Goal: Find specific page/section: Find specific page/section

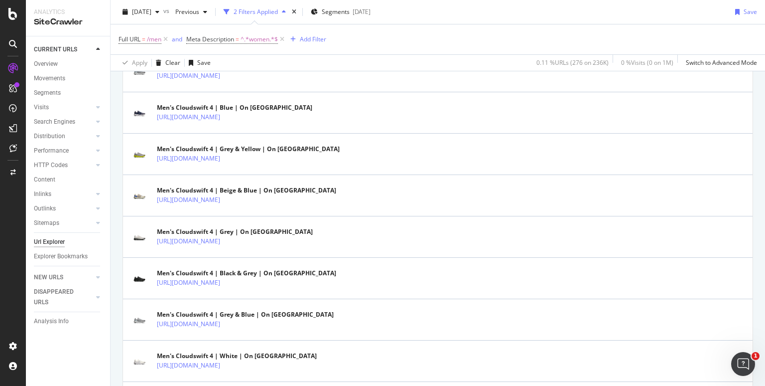
scroll to position [2060, 0]
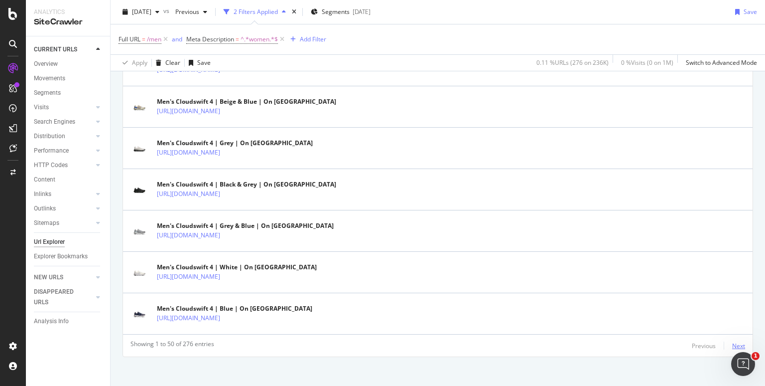
click at [732, 342] on div "Next" at bounding box center [738, 345] width 13 height 8
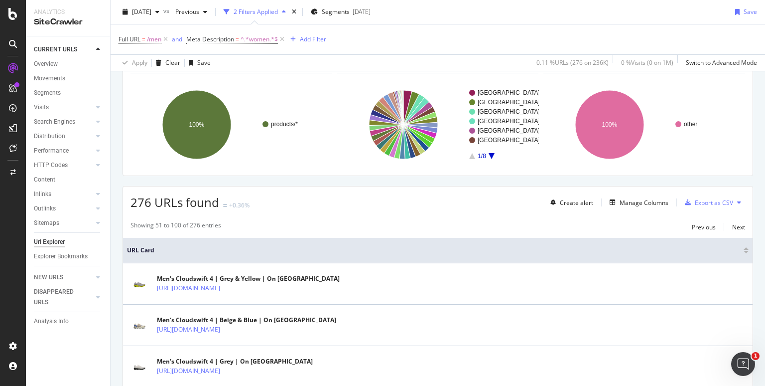
scroll to position [0, 0]
